Goal: Find specific page/section: Find specific page/section

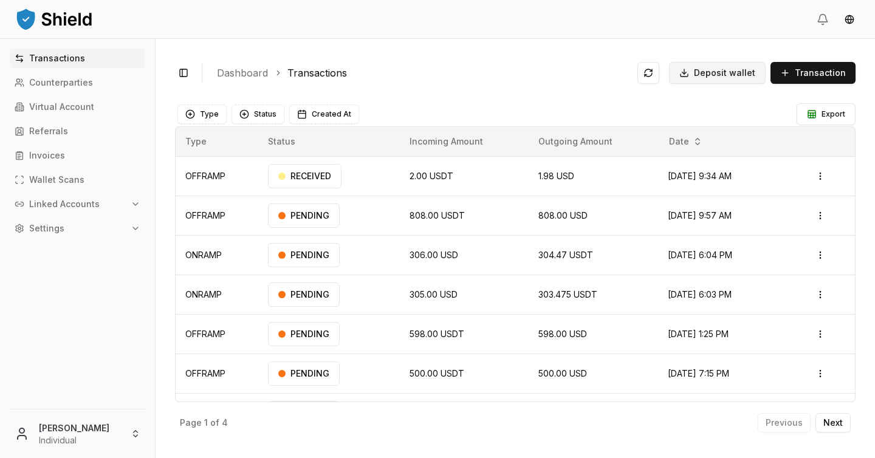
click at [720, 67] on span "Deposit wallet" at bounding box center [724, 73] width 61 height 12
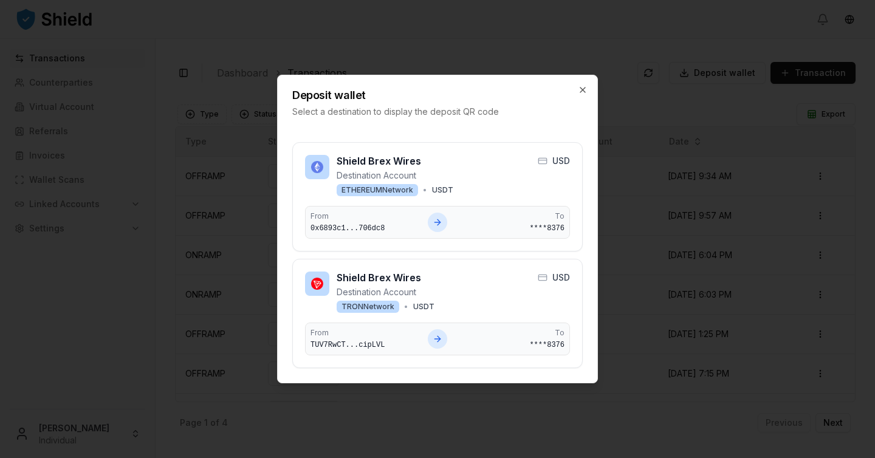
click at [686, 228] on div at bounding box center [437, 229] width 875 height 458
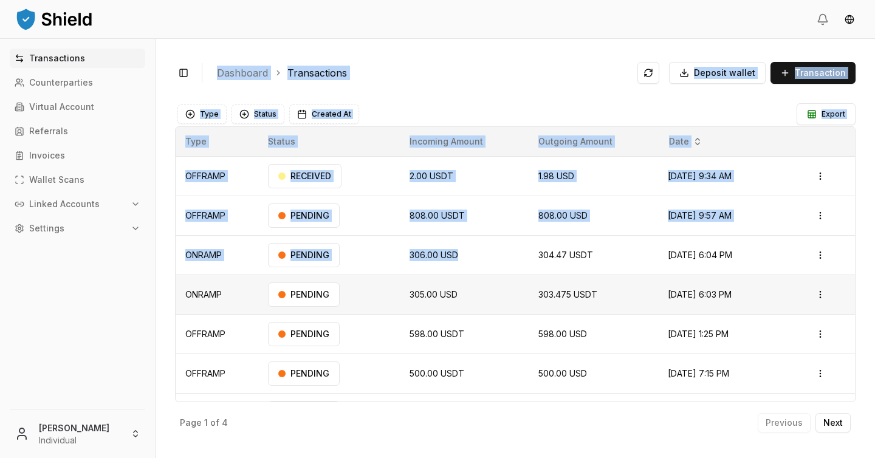
drag, startPoint x: 450, startPoint y: 228, endPoint x: 505, endPoint y: 278, distance: 74.0
click at [498, 273] on div "Toggle Sidebar Dashboard Transactions Deposit wallet Transaction OFFRAMP 2.00 U…" at bounding box center [515, 248] width 719 height 419
click at [462, 122] on div "Type Status Created At" at bounding box center [485, 113] width 617 height 19
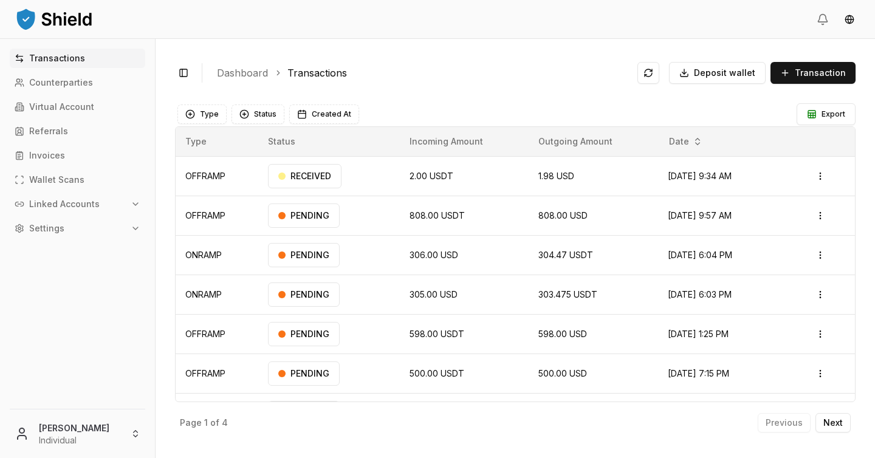
click at [381, 79] on ol "Dashboard Transactions" at bounding box center [422, 73] width 411 height 15
drag, startPoint x: 174, startPoint y: 61, endPoint x: 211, endPoint y: 67, distance: 37.0
click at [211, 67] on div "Toggle Sidebar Dashboard Transactions Deposit wallet Transaction" at bounding box center [515, 72] width 680 height 29
click at [844, 15] on html "Transactions Counterparties Virtual Account Referrals Invoices Wallet Scans Lin…" at bounding box center [437, 229] width 875 height 458
click at [833, 64] on div "Español" at bounding box center [826, 64] width 91 height 19
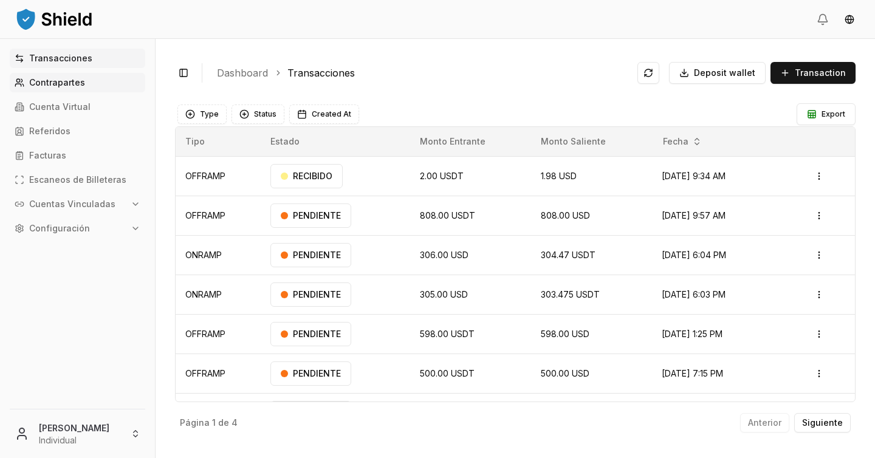
click at [100, 88] on link "Contrapartes" at bounding box center [77, 82] width 135 height 19
